Goal: Information Seeking & Learning: Check status

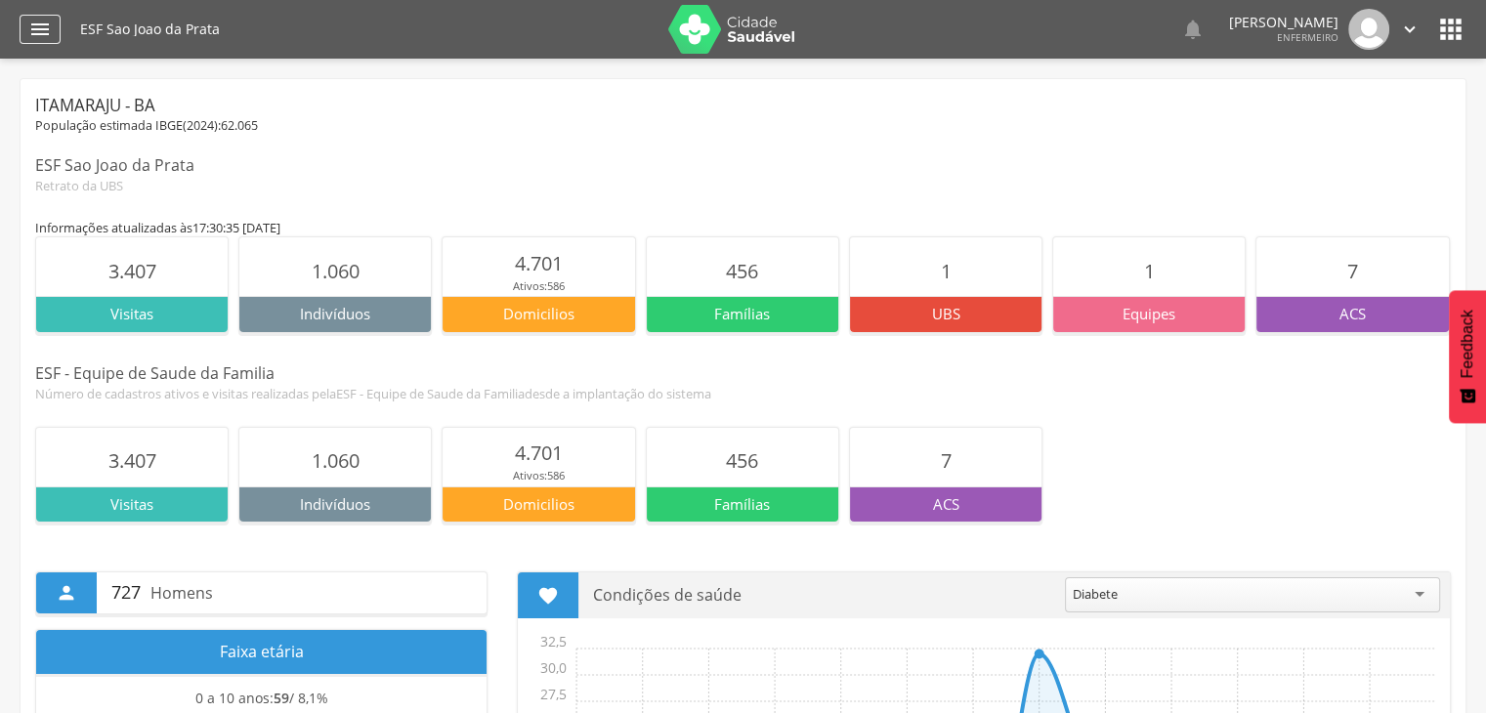
click at [47, 32] on icon "" at bounding box center [39, 29] width 23 height 23
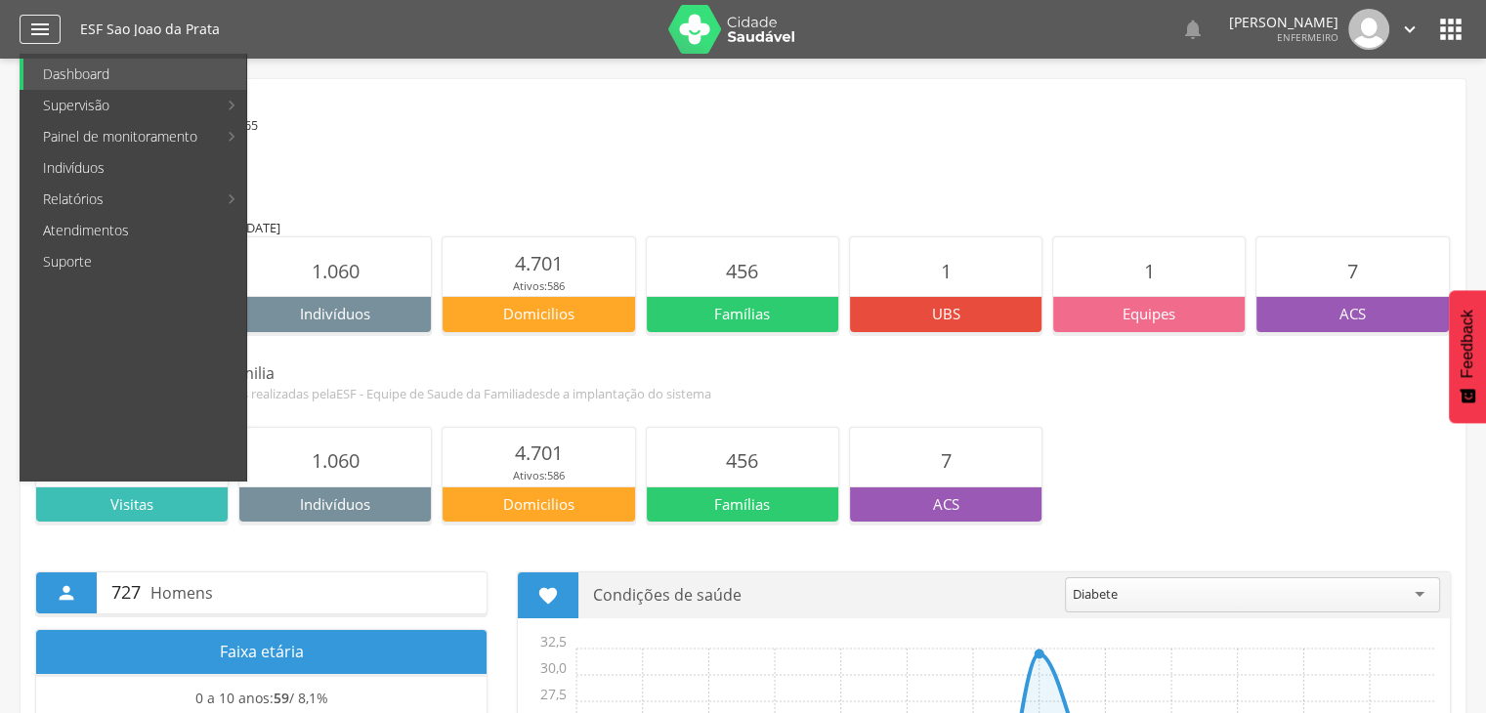
click at [47, 32] on icon "" at bounding box center [39, 29] width 23 height 23
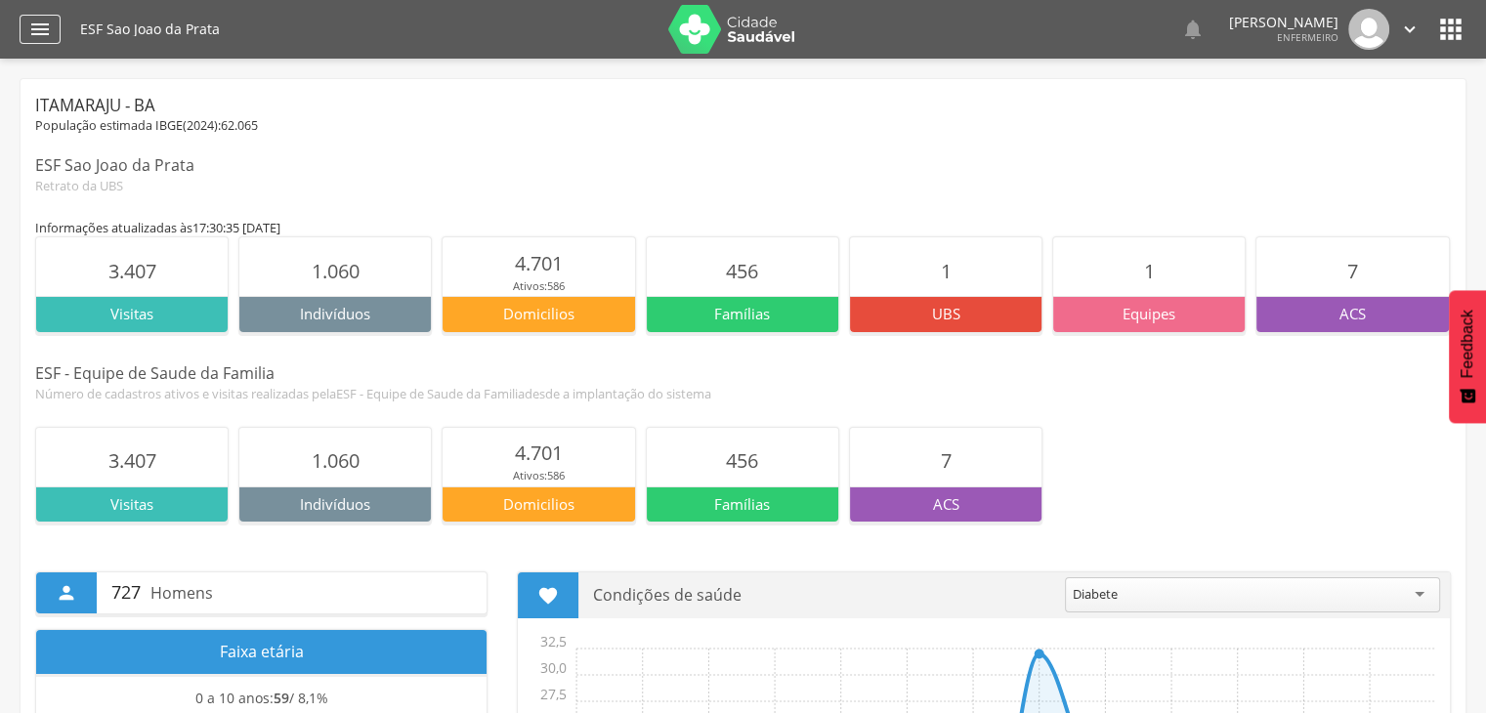
click at [51, 32] on div "" at bounding box center [40, 29] width 41 height 29
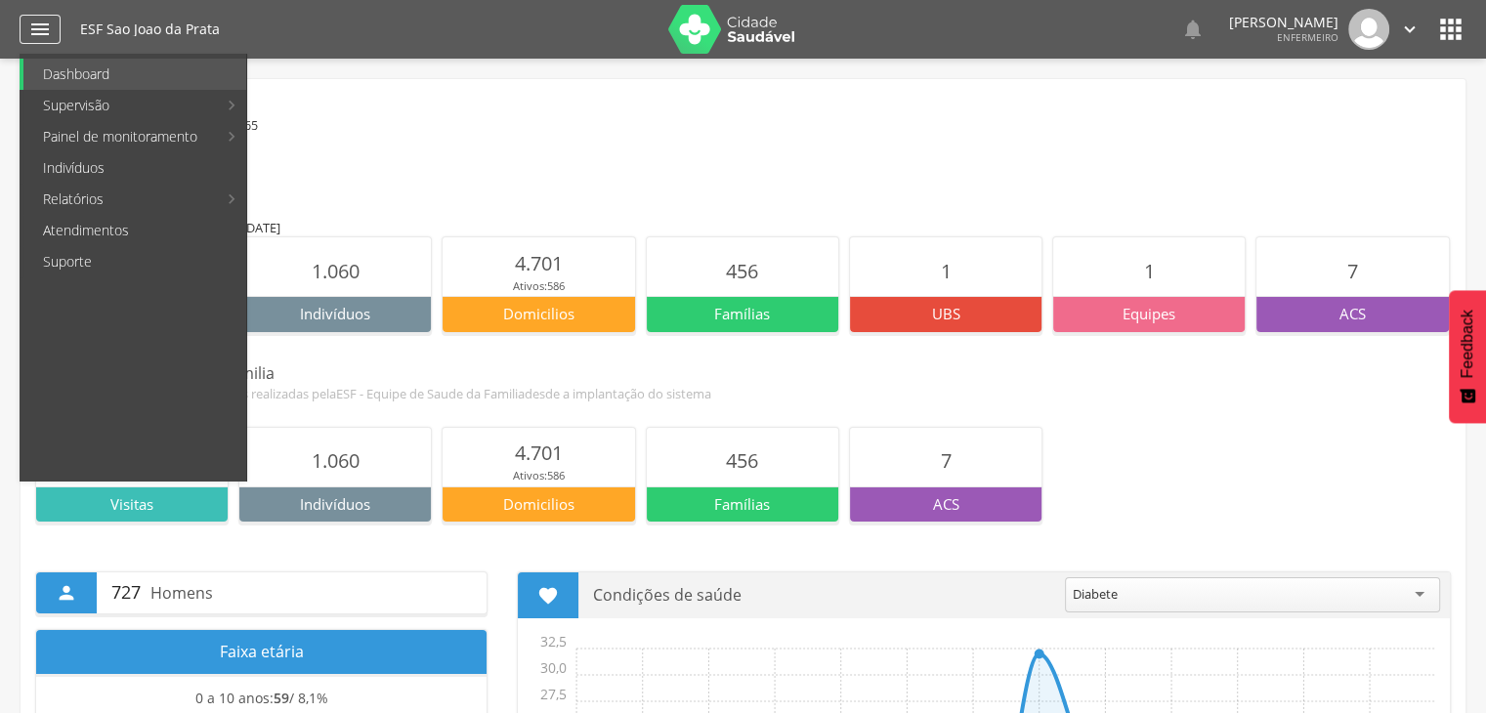
click at [51, 32] on div "" at bounding box center [40, 29] width 41 height 29
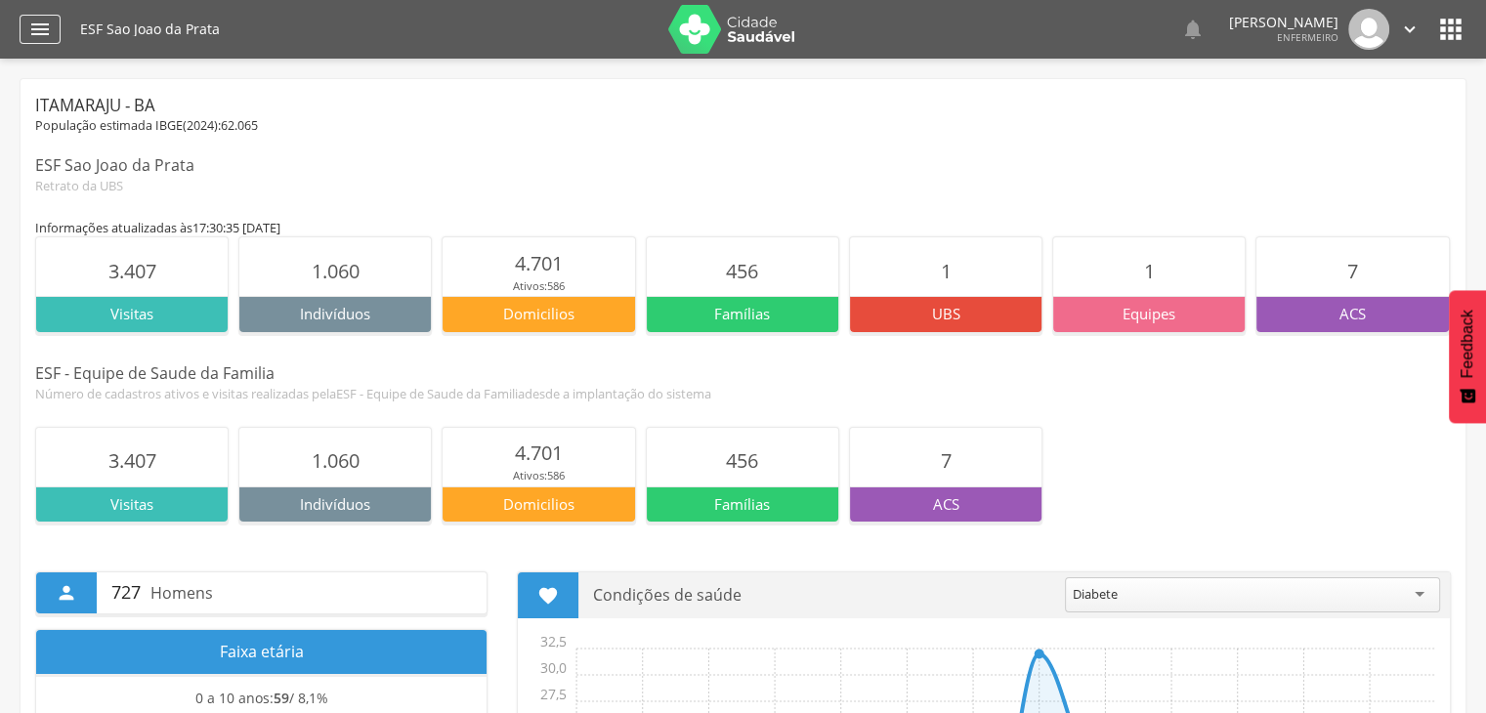
click at [52, 32] on div "" at bounding box center [40, 29] width 41 height 29
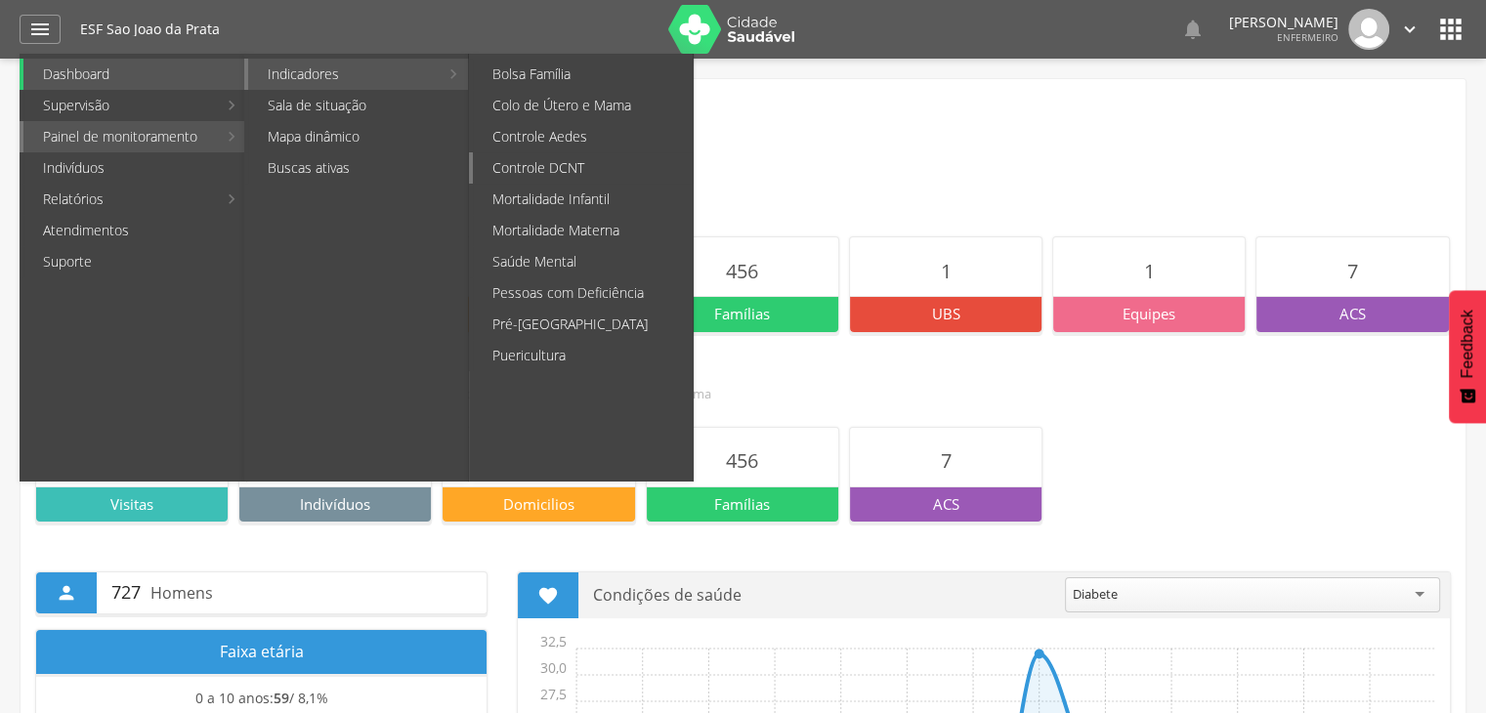
click at [564, 160] on link "Controle DCNT" at bounding box center [583, 167] width 220 height 31
click at [564, 160] on div " Supervisão  Distritos  Ubs Coordenador: - [GEOGRAPHIC_DATA] / BA Intervalo …" at bounding box center [743, 415] width 1486 height 713
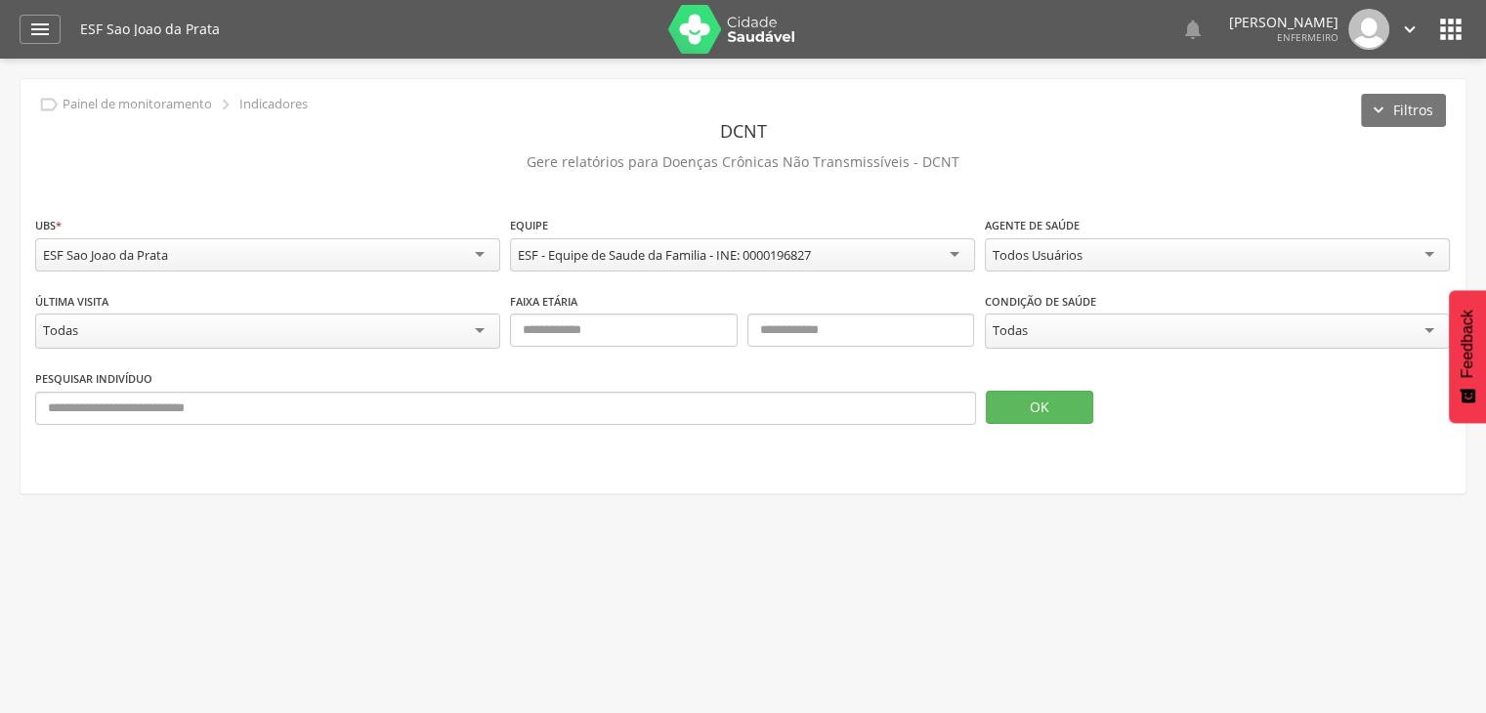
click at [140, 325] on div "Todas" at bounding box center [267, 331] width 465 height 35
click at [54, 36] on div "" at bounding box center [40, 29] width 41 height 29
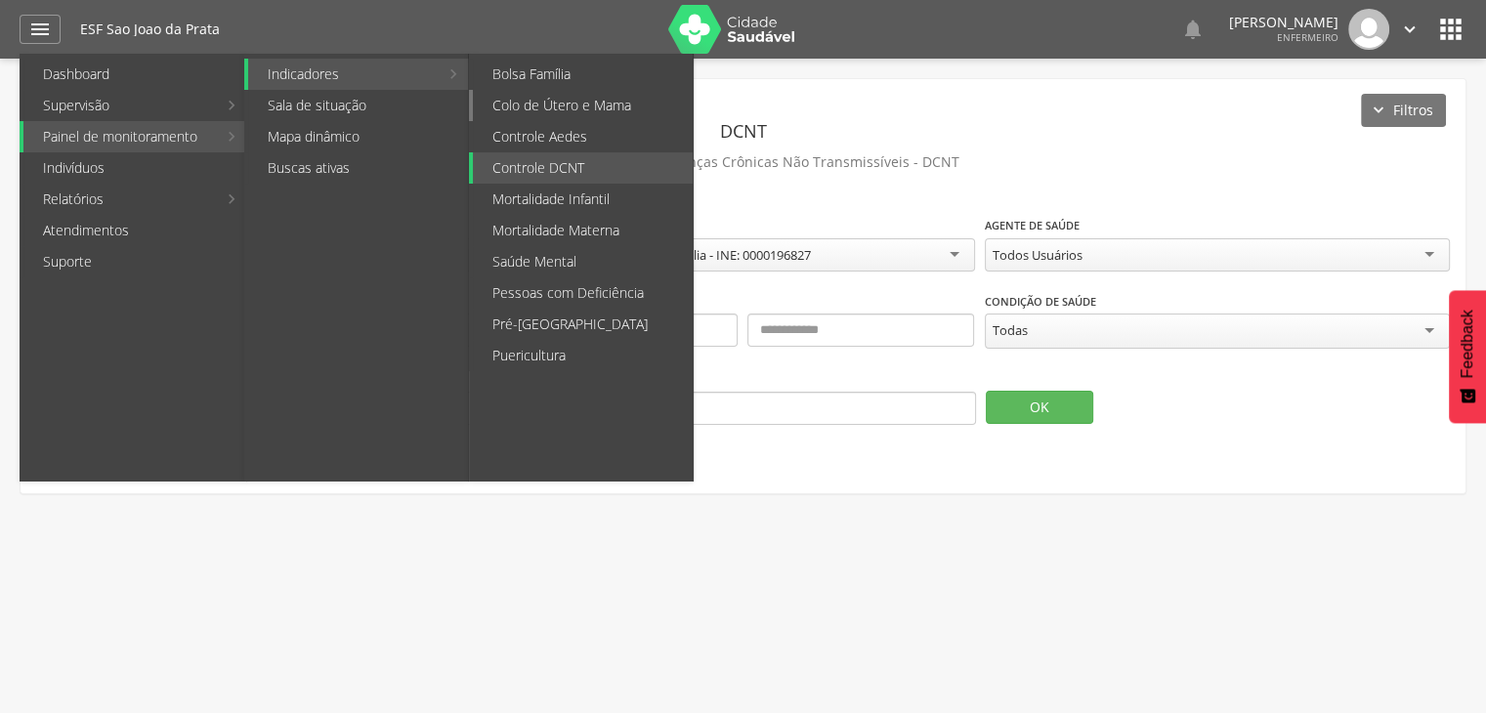
click at [567, 109] on link "Colo de Útero e Mama" at bounding box center [583, 105] width 220 height 31
click at [567, 109] on div " Supervisão  Distritos  Ubs Coordenador: - [GEOGRAPHIC_DATA] / BA Intervalo …" at bounding box center [743, 415] width 1486 height 713
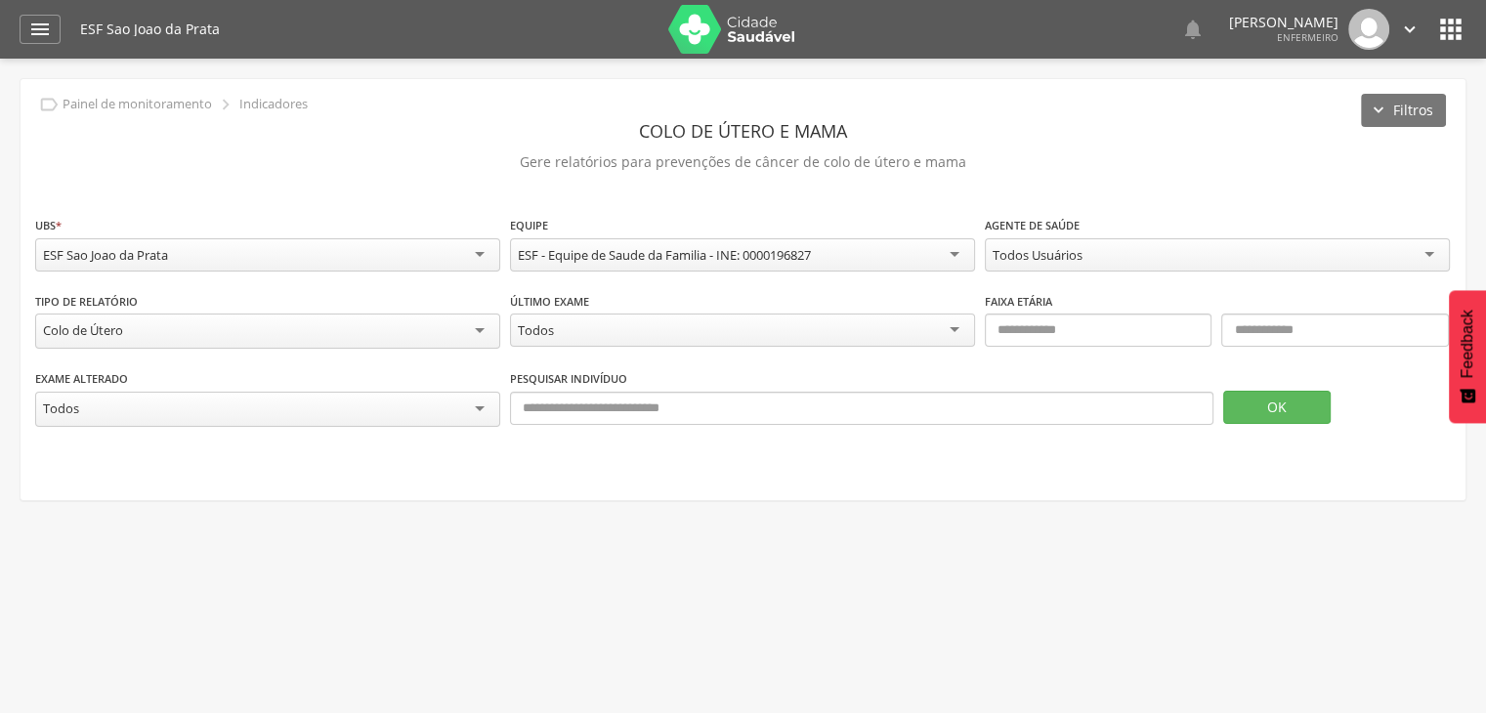
click at [234, 326] on div "Colo de Útero" at bounding box center [267, 331] width 465 height 35
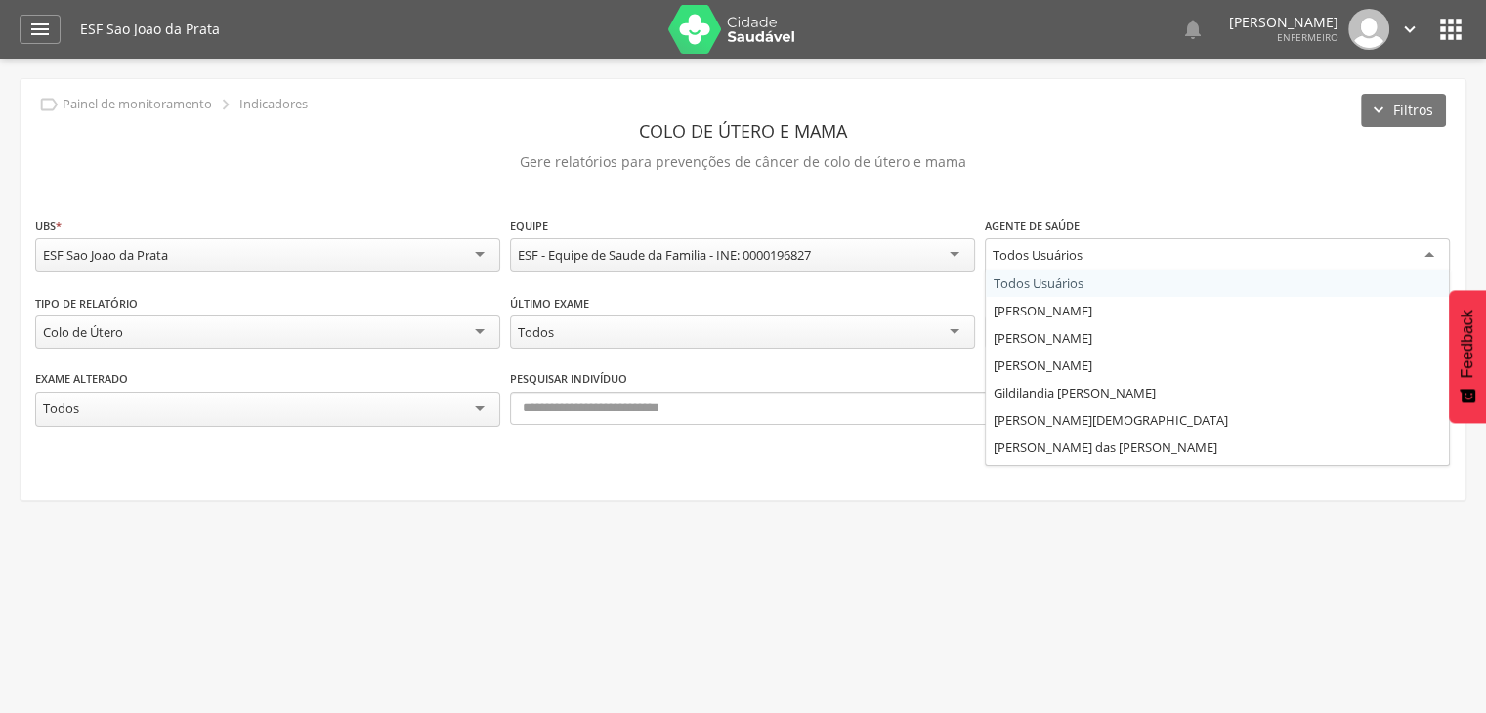
click at [1161, 255] on div "Todos Usuários" at bounding box center [1217, 255] width 465 height 35
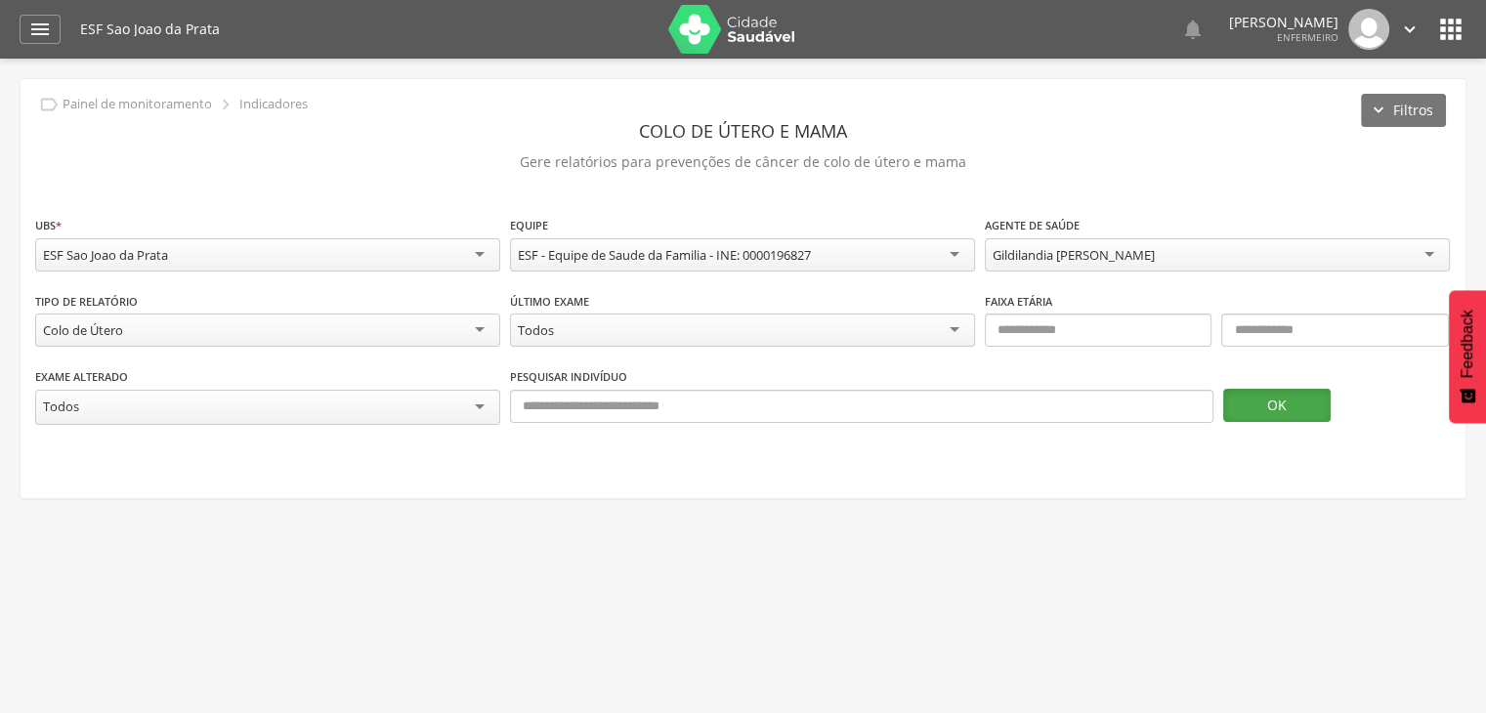
click at [1280, 416] on button "OK" at bounding box center [1276, 405] width 107 height 33
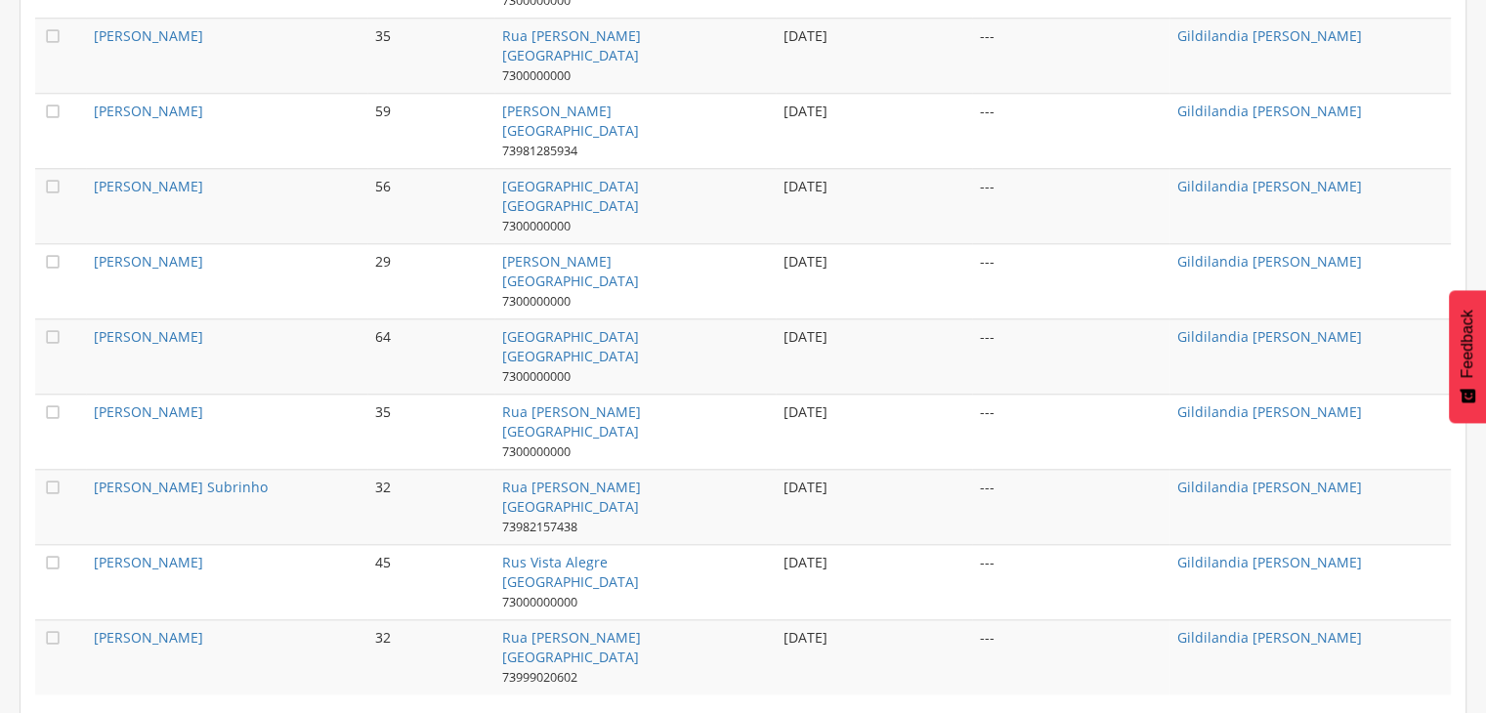
scroll to position [2032, 0]
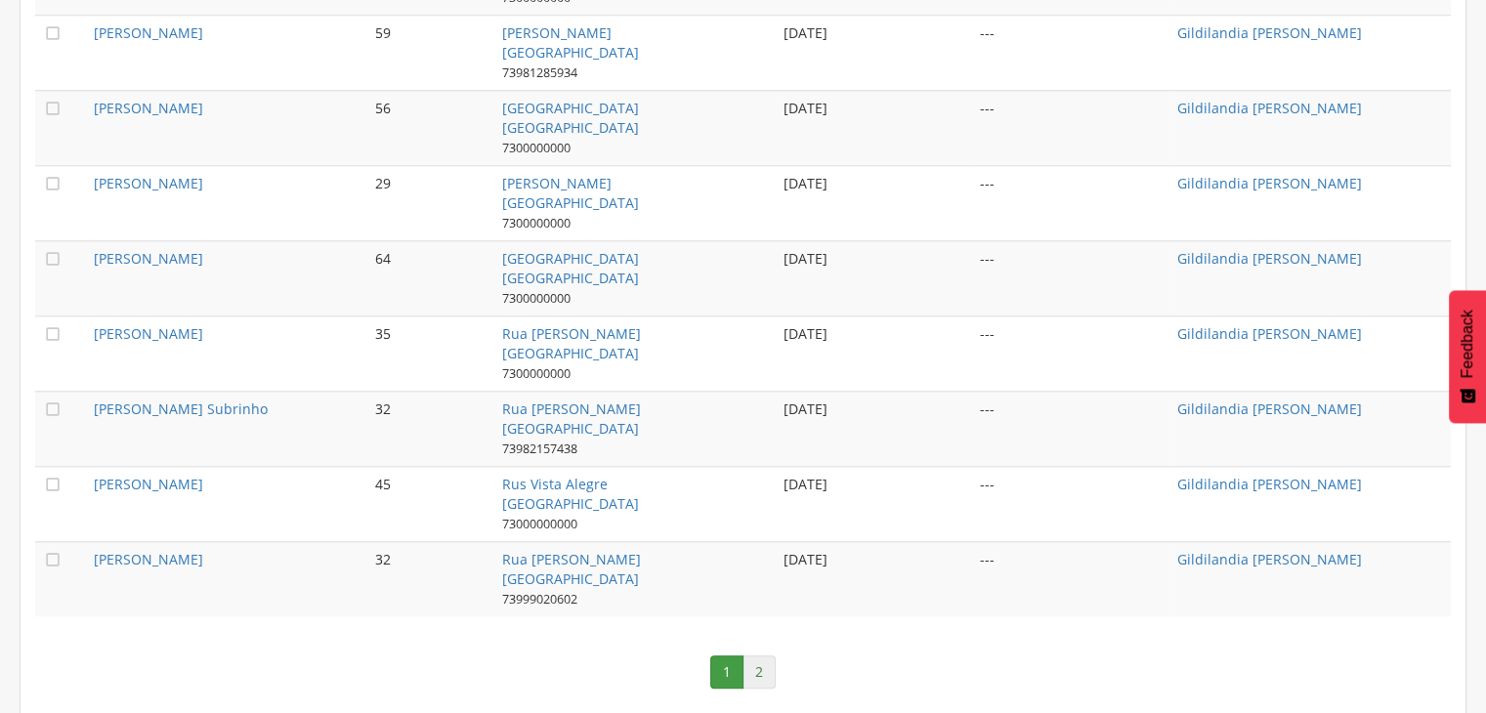
click at [756, 658] on link "2" at bounding box center [759, 672] width 33 height 33
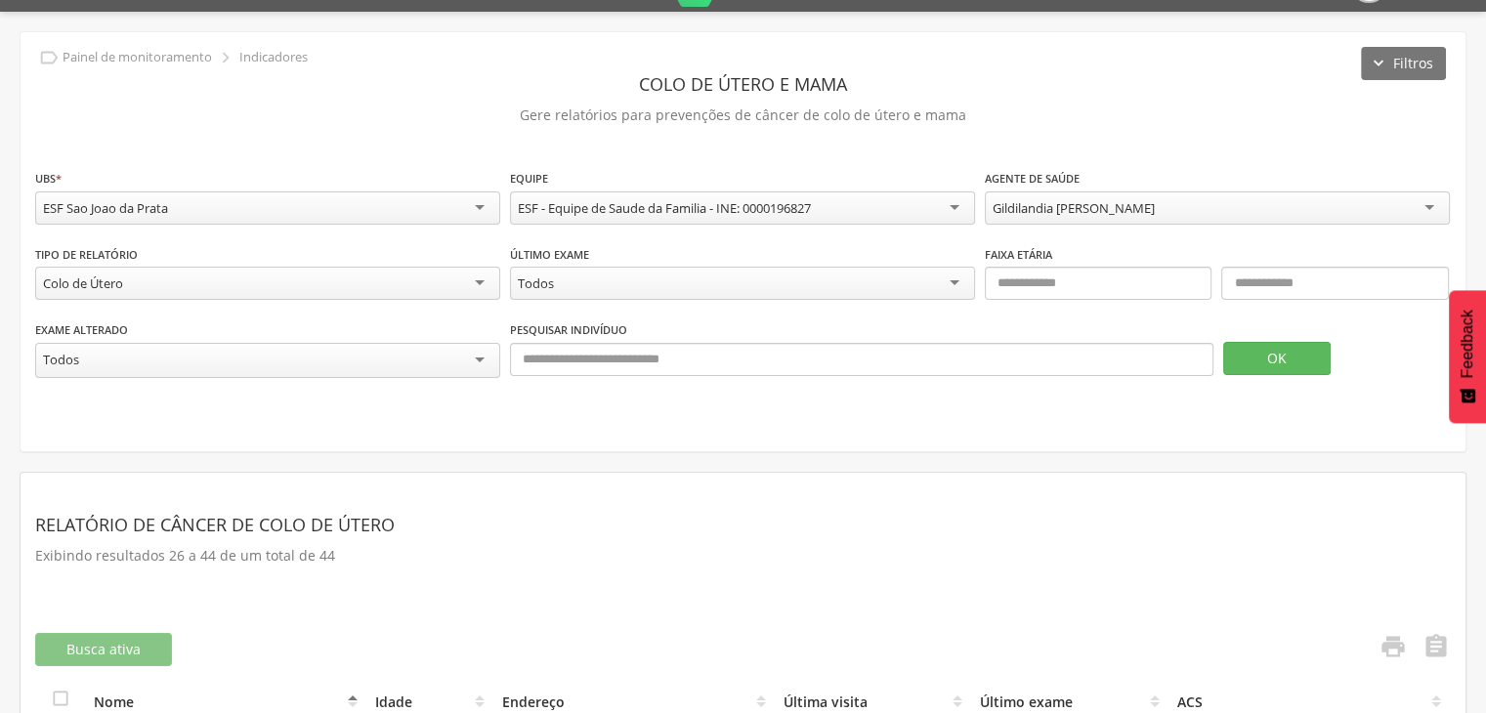
scroll to position [0, 0]
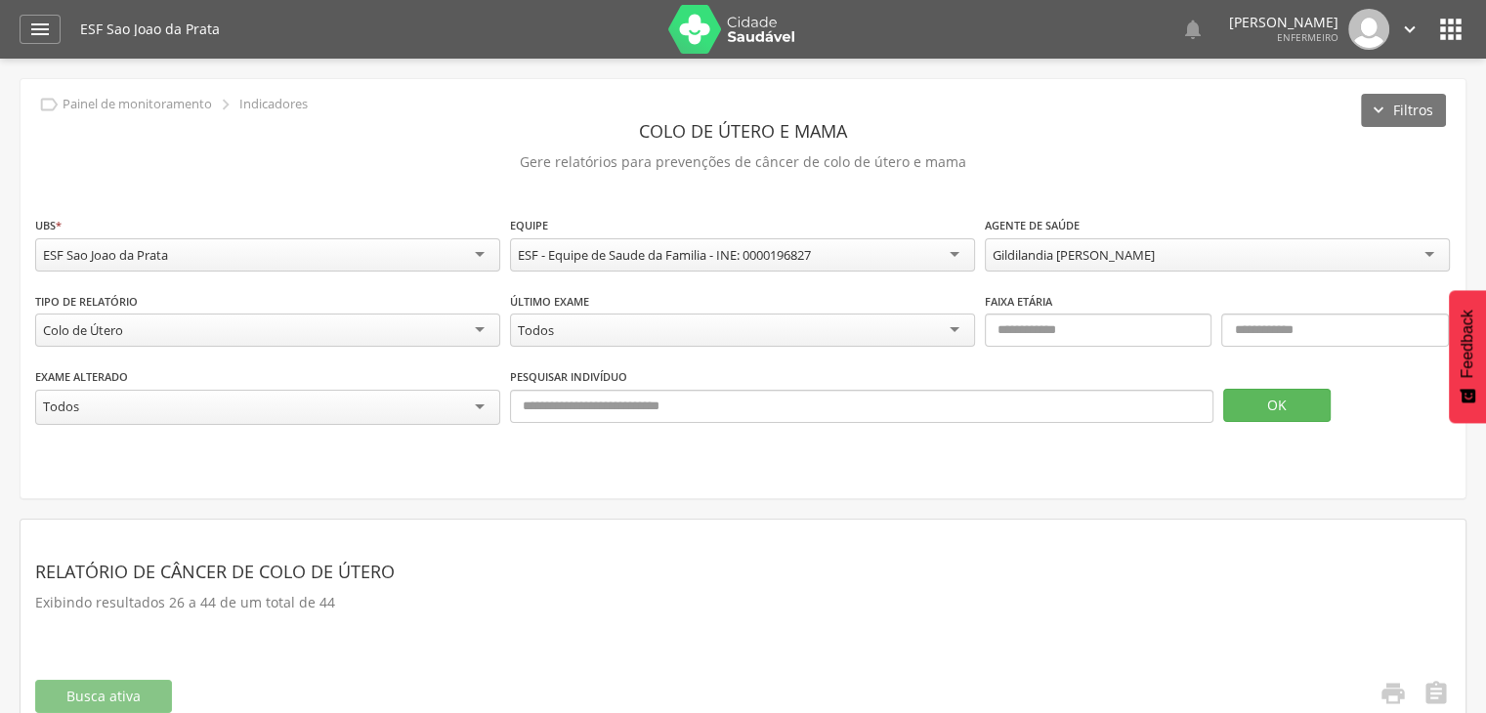
click at [324, 320] on div "Colo de Útero" at bounding box center [267, 330] width 465 height 33
click at [128, 388] on div "Exame alterado ***** Todos" at bounding box center [267, 400] width 465 height 64
click at [1302, 407] on button "OK" at bounding box center [1276, 405] width 107 height 33
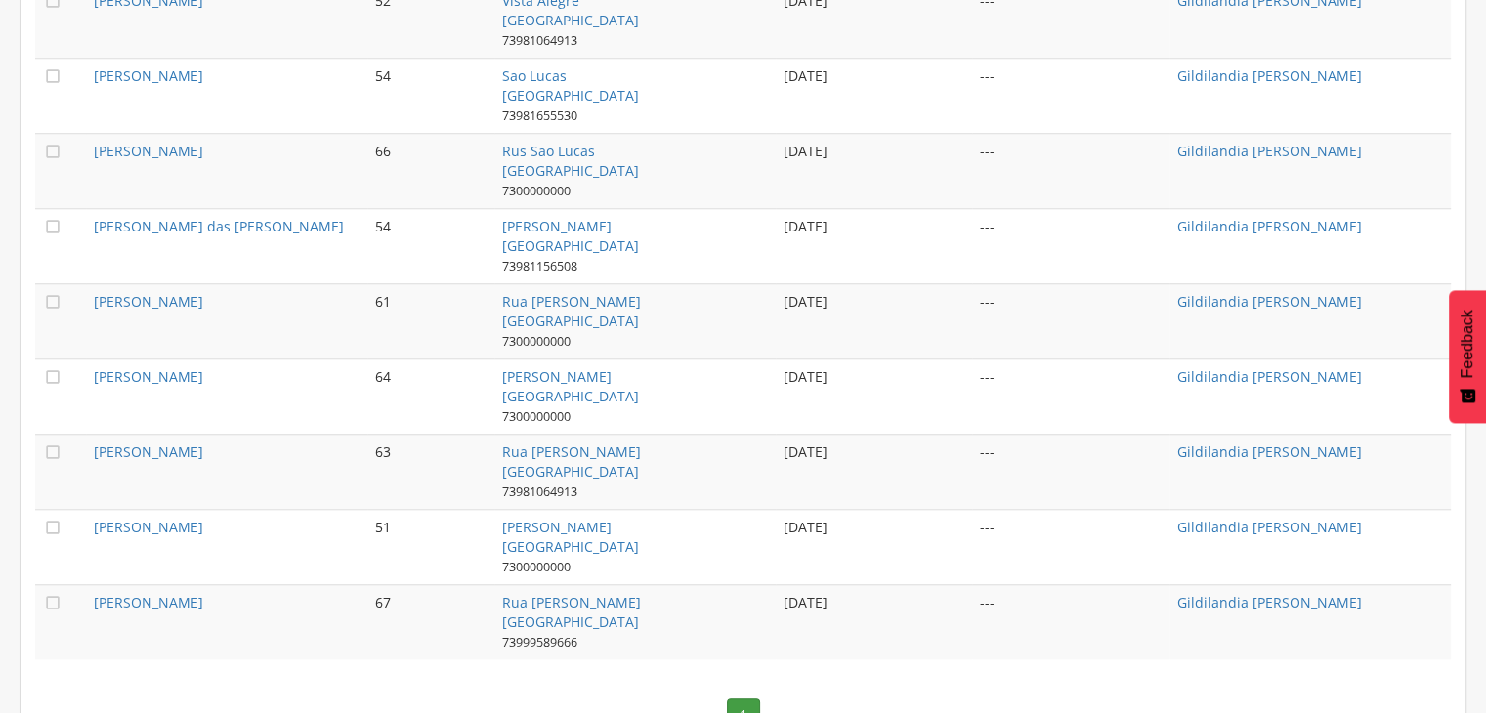
scroll to position [1732, 0]
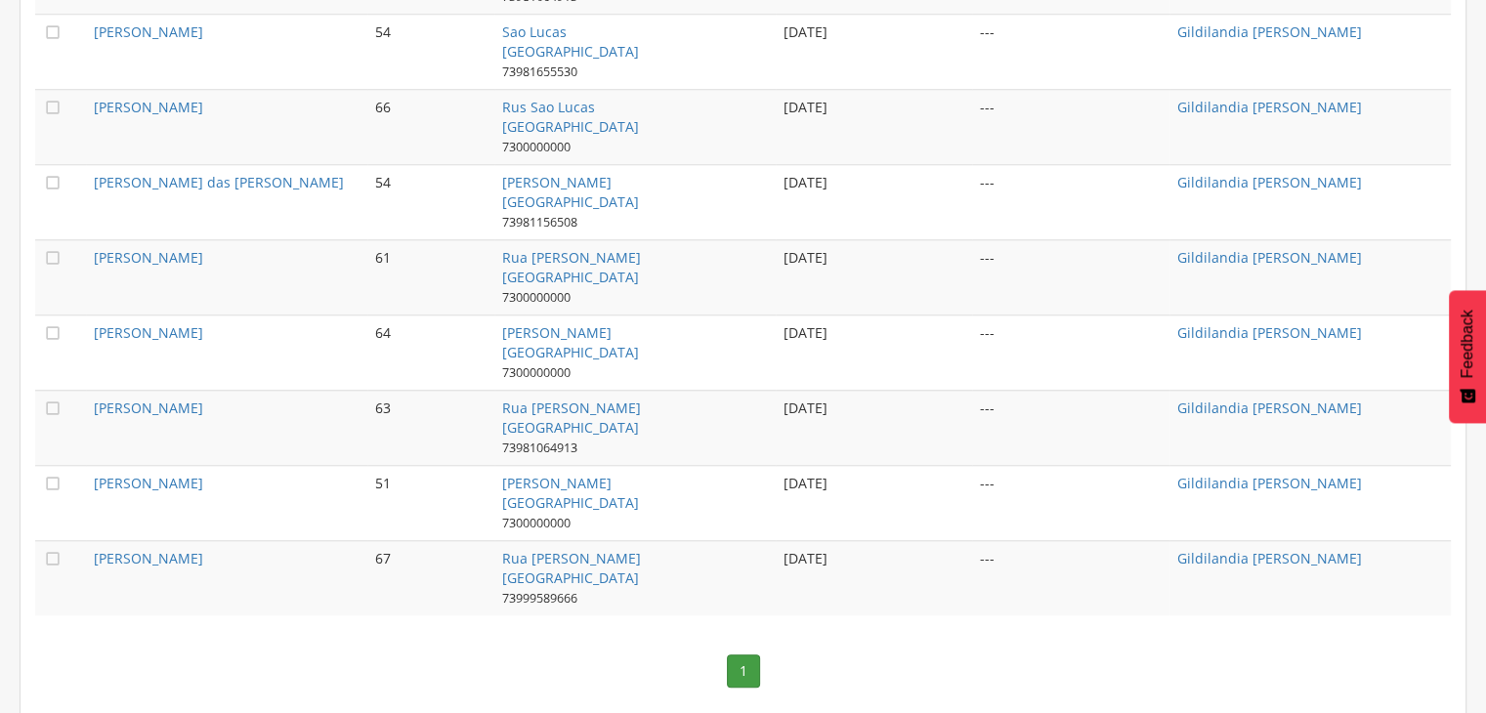
click at [797, 654] on nav "1" at bounding box center [743, 671] width 1416 height 72
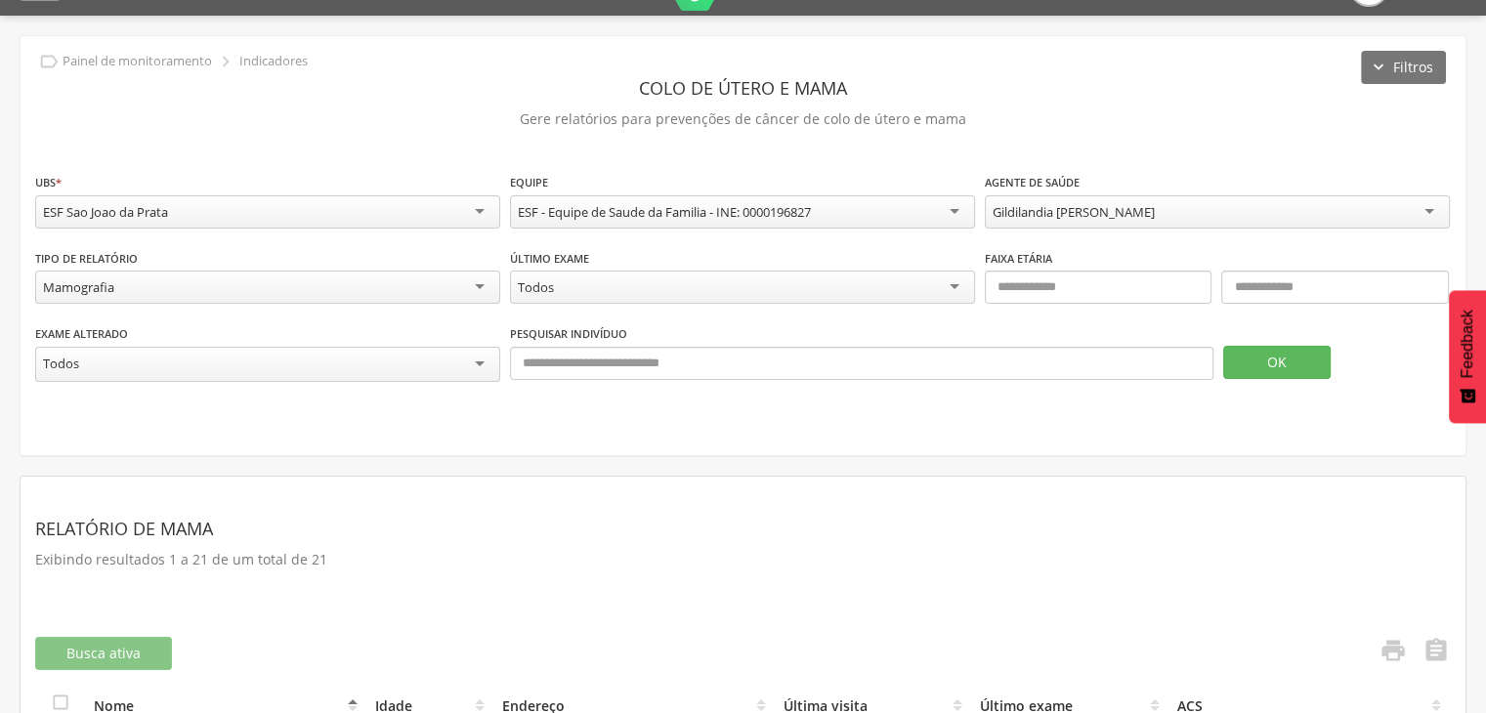
scroll to position [0, 0]
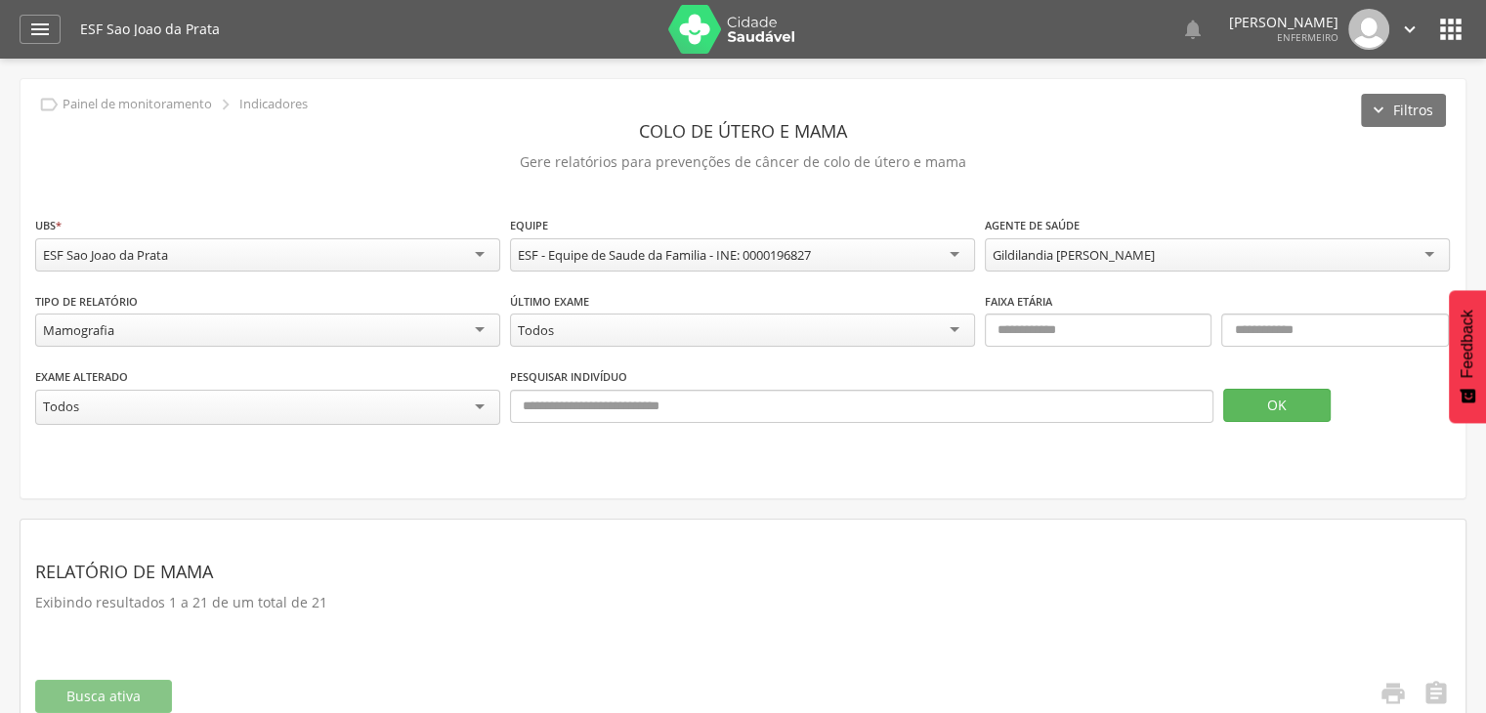
click at [62, 31] on div " Dashboard Supervisão Produtividade Mapa da Cidade App desatualizado Última si…" at bounding box center [743, 29] width 1447 height 59
click at [33, 40] on icon "" at bounding box center [39, 29] width 23 height 23
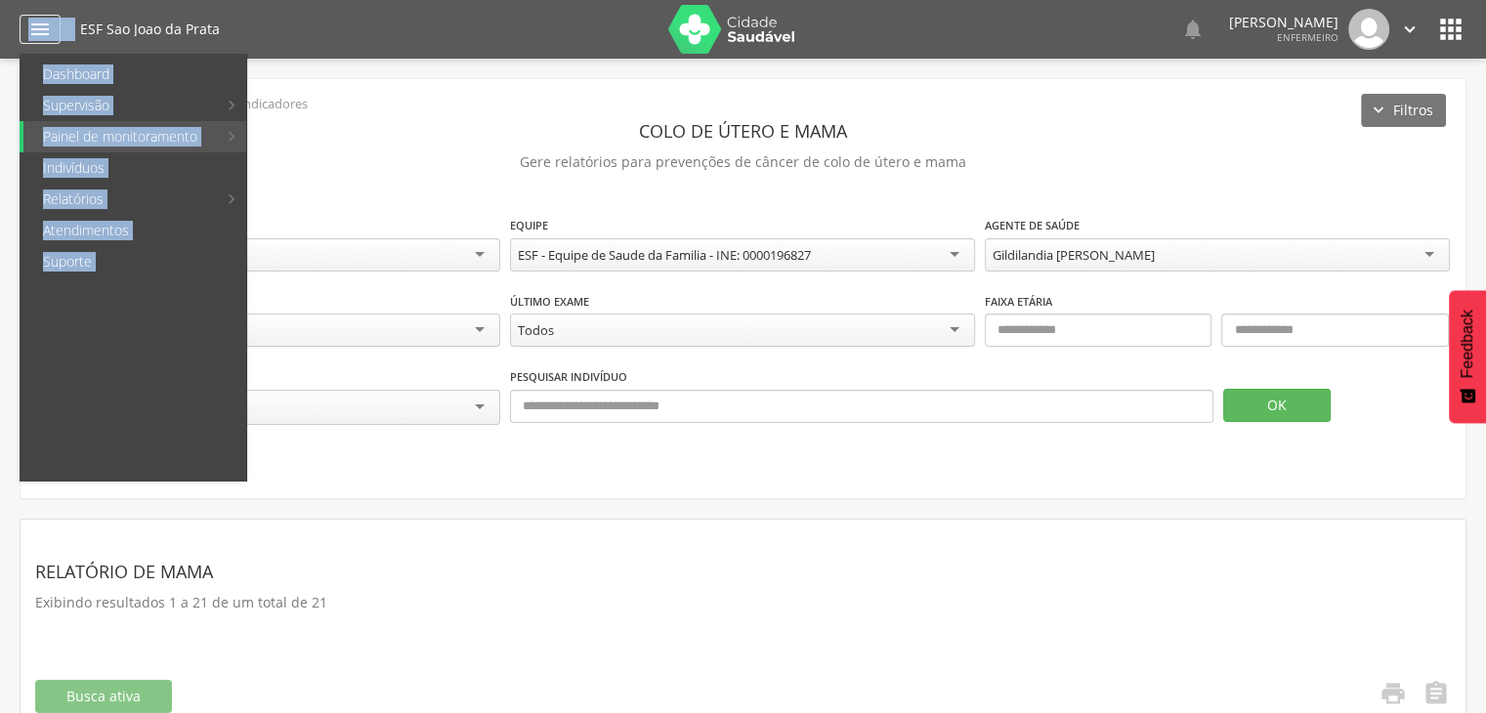
click at [33, 40] on icon "" at bounding box center [39, 29] width 23 height 23
click at [551, 124] on link "Controle Aedes" at bounding box center [583, 136] width 220 height 31
click at [551, 124] on div " Supervisão  Distritos  Ubs Coordenador: - [GEOGRAPHIC_DATA] / BA Intervalo …" at bounding box center [743, 415] width 1486 height 713
type input "**********"
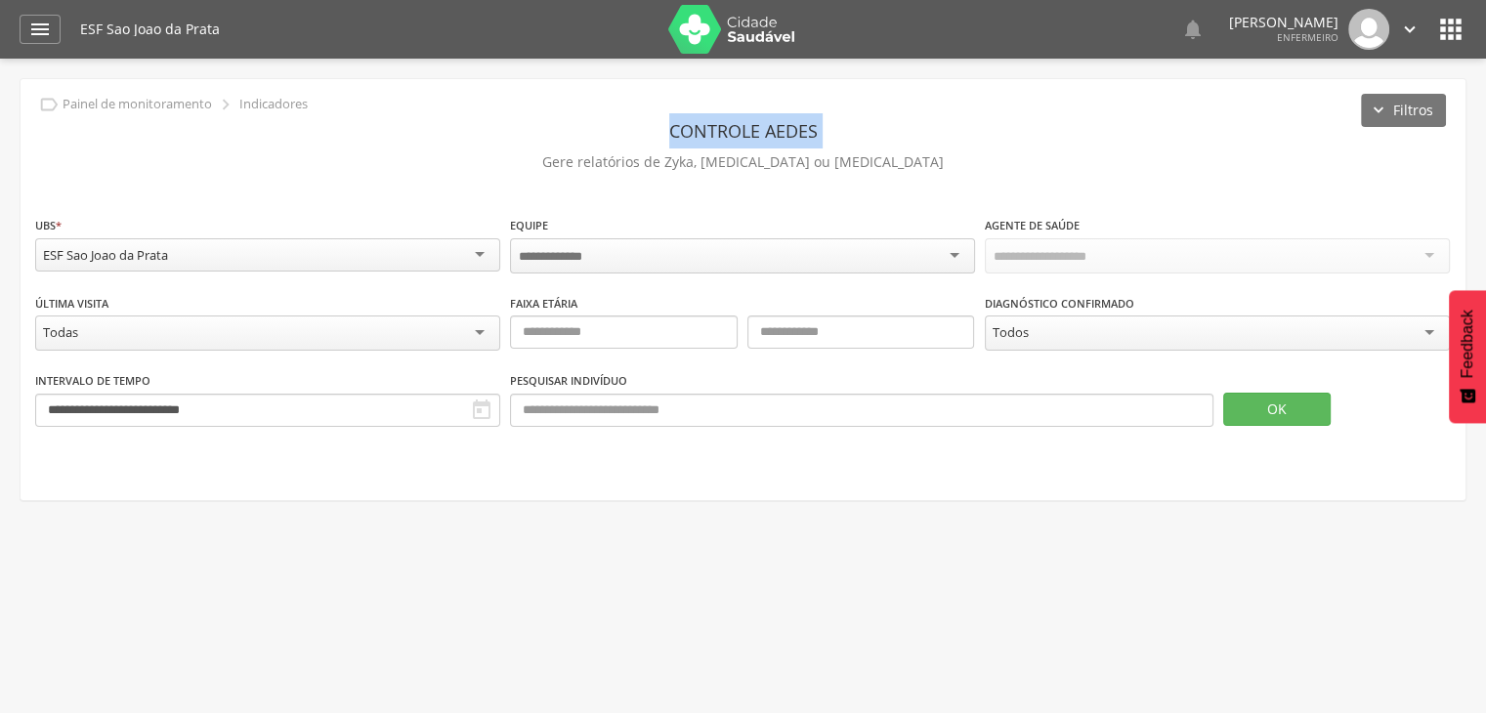
click at [554, 132] on header "Controle Aedes" at bounding box center [743, 130] width 1416 height 35
click at [43, 40] on icon "" at bounding box center [39, 29] width 23 height 23
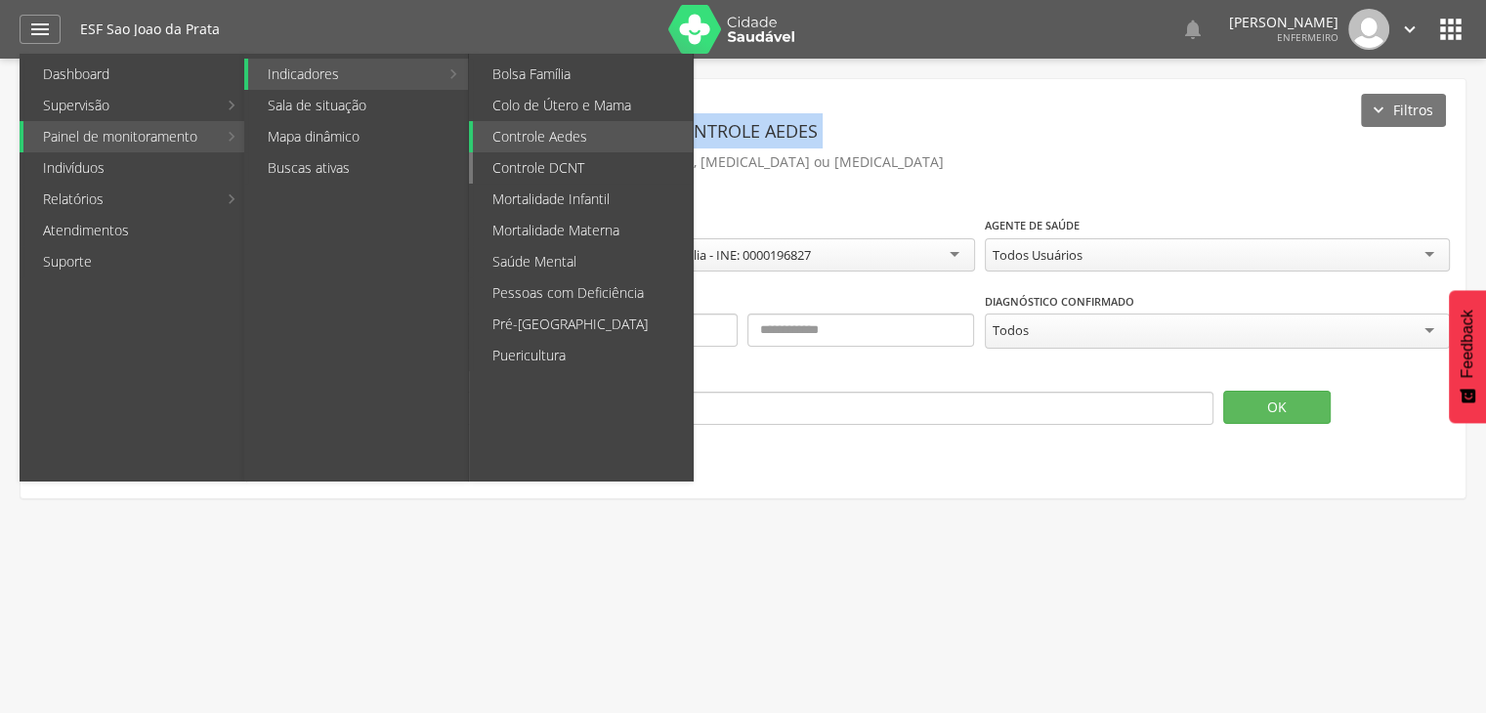
click at [527, 165] on link "Controle DCNT" at bounding box center [583, 167] width 220 height 31
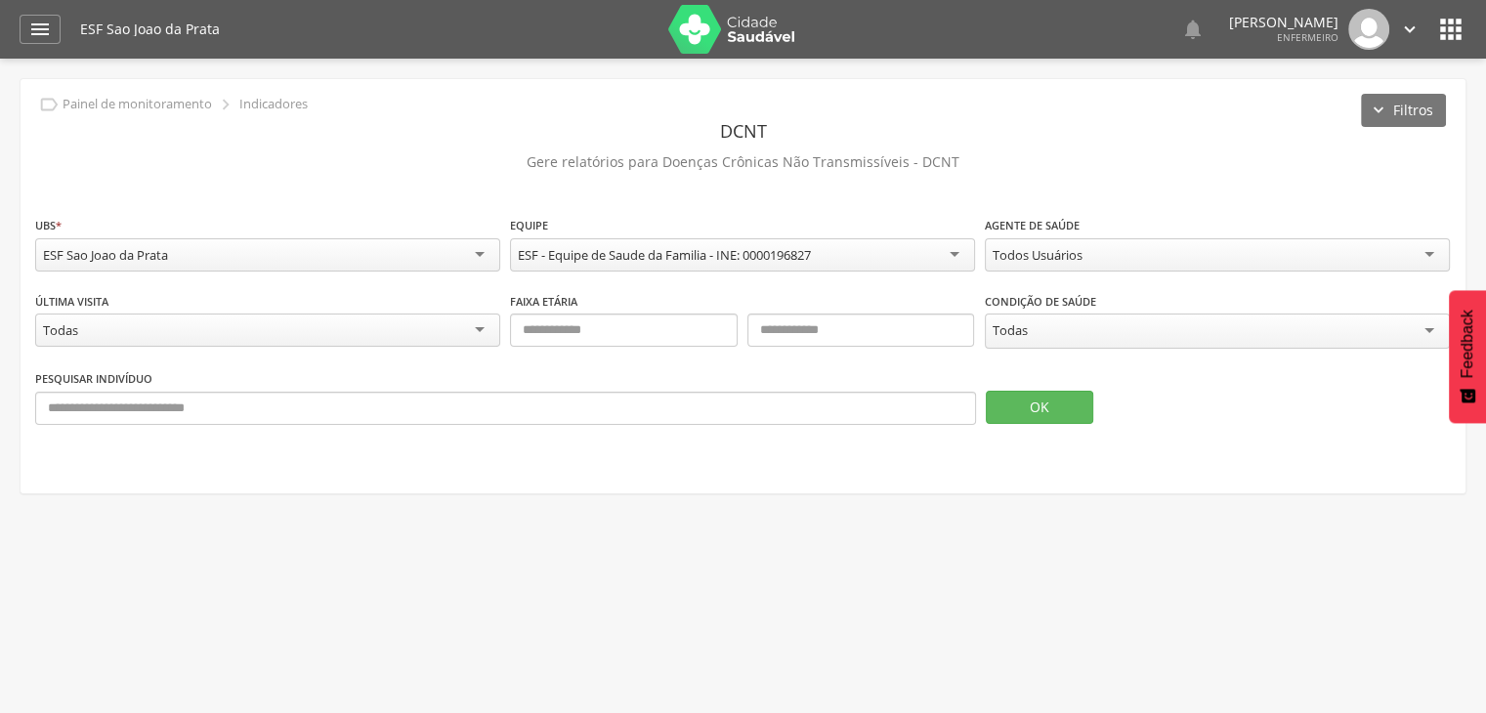
click at [1054, 325] on div "Todas" at bounding box center [1217, 331] width 465 height 35
click at [1068, 263] on div "Todos Usuários" at bounding box center [1217, 254] width 465 height 33
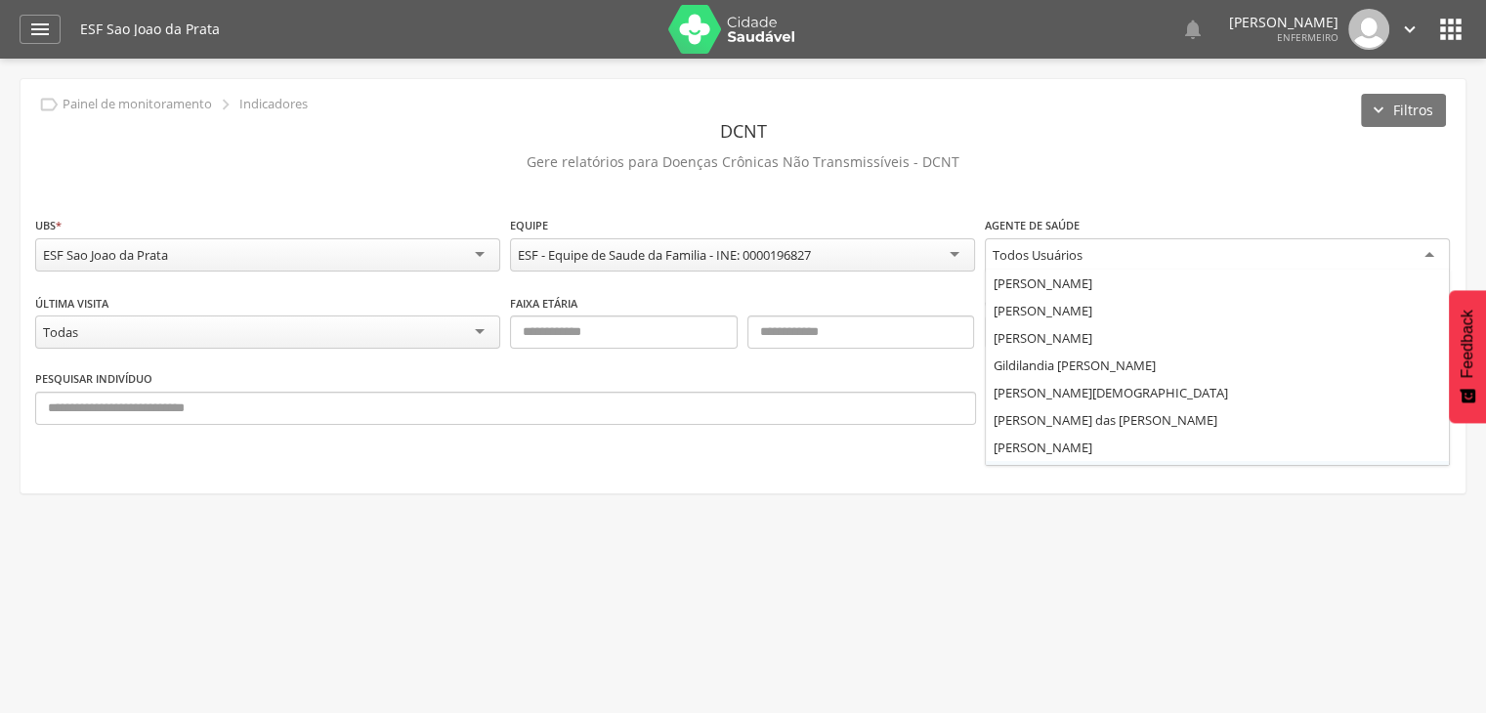
click at [1068, 263] on div "Todos Usuários" at bounding box center [1217, 255] width 465 height 35
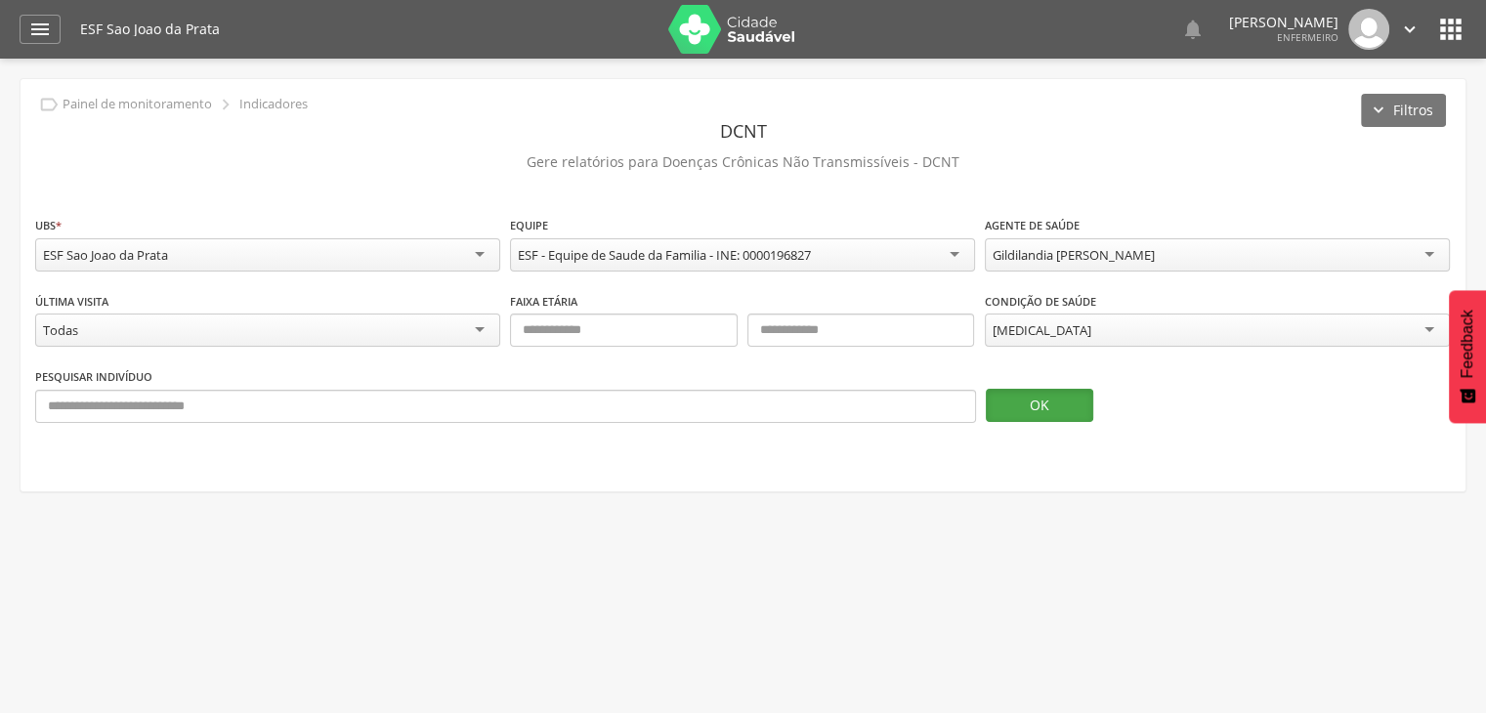
click at [1026, 397] on button "OK" at bounding box center [1039, 405] width 107 height 33
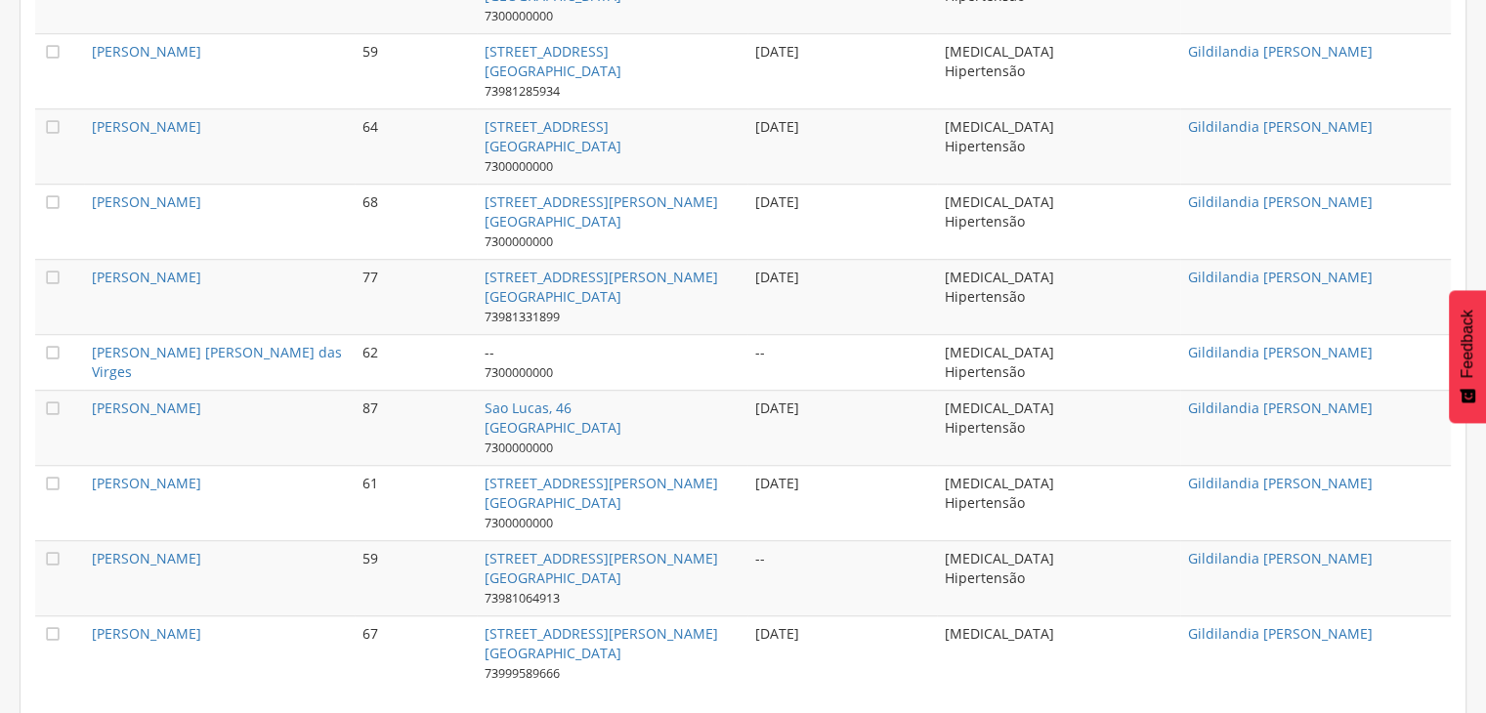
scroll to position [1300, 0]
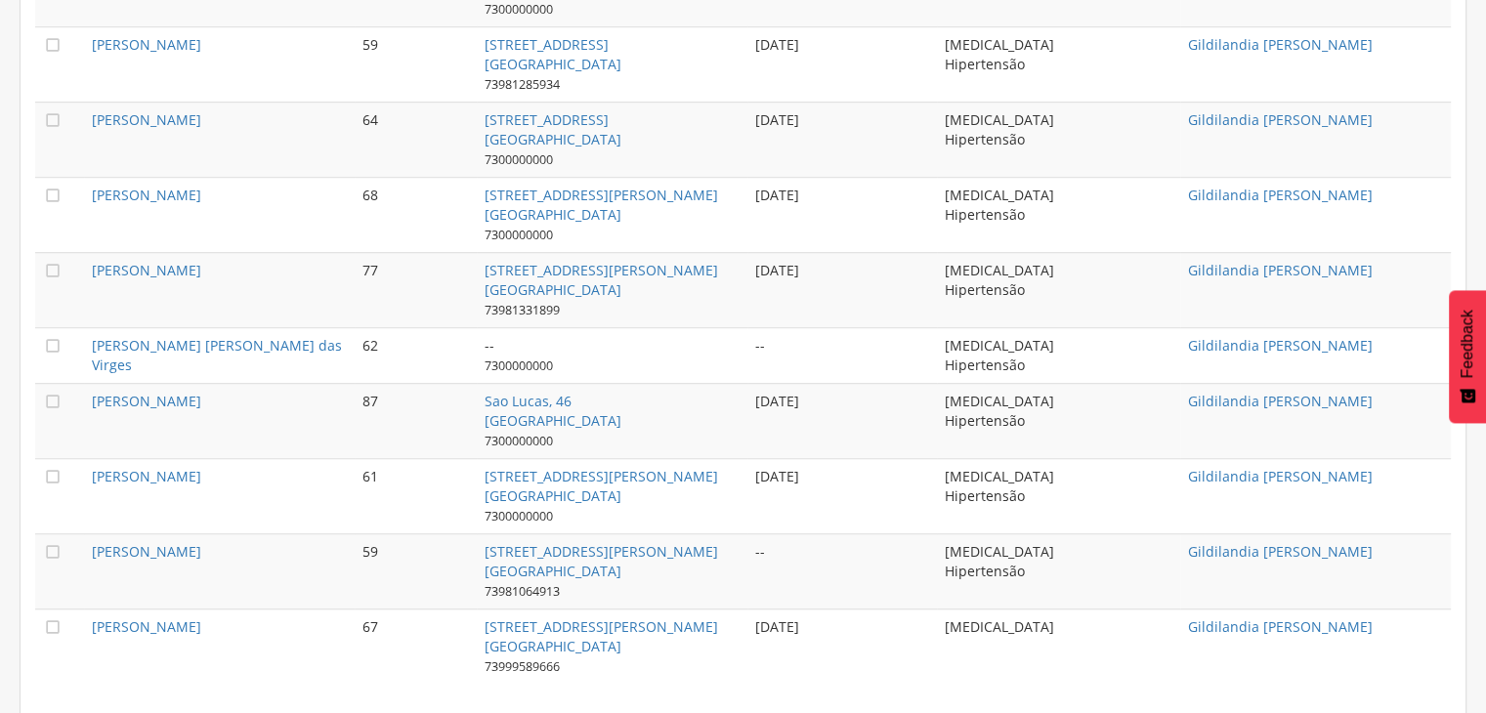
click at [90, 196] on td "[PERSON_NAME]" at bounding box center [219, 214] width 271 height 75
drag, startPoint x: 90, startPoint y: 196, endPoint x: 252, endPoint y: 207, distance: 162.5
click at [250, 207] on td "[PERSON_NAME]" at bounding box center [219, 214] width 271 height 75
copy link "[PERSON_NAME]"
click at [258, 414] on td "[PERSON_NAME]" at bounding box center [219, 420] width 271 height 75
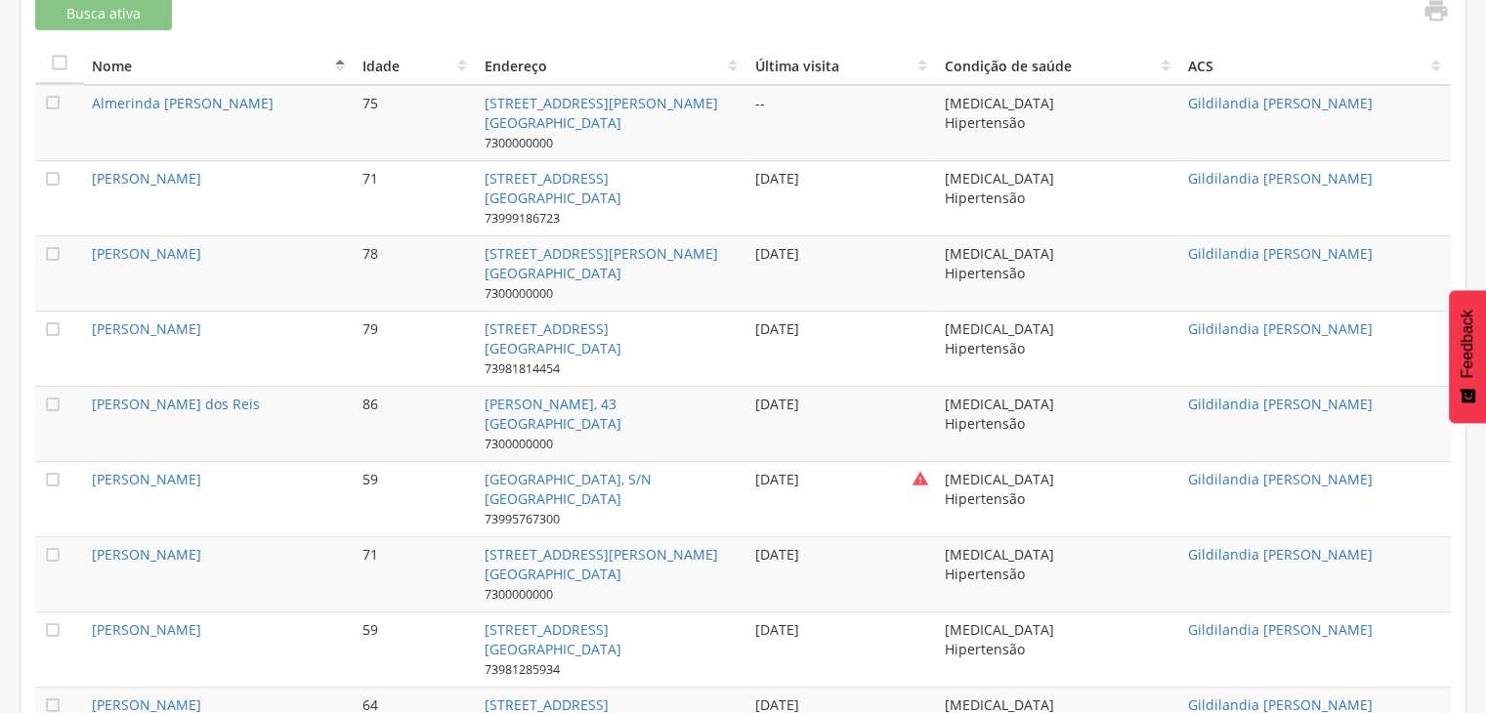
scroll to position [617, 0]
